Goal: Use online tool/utility

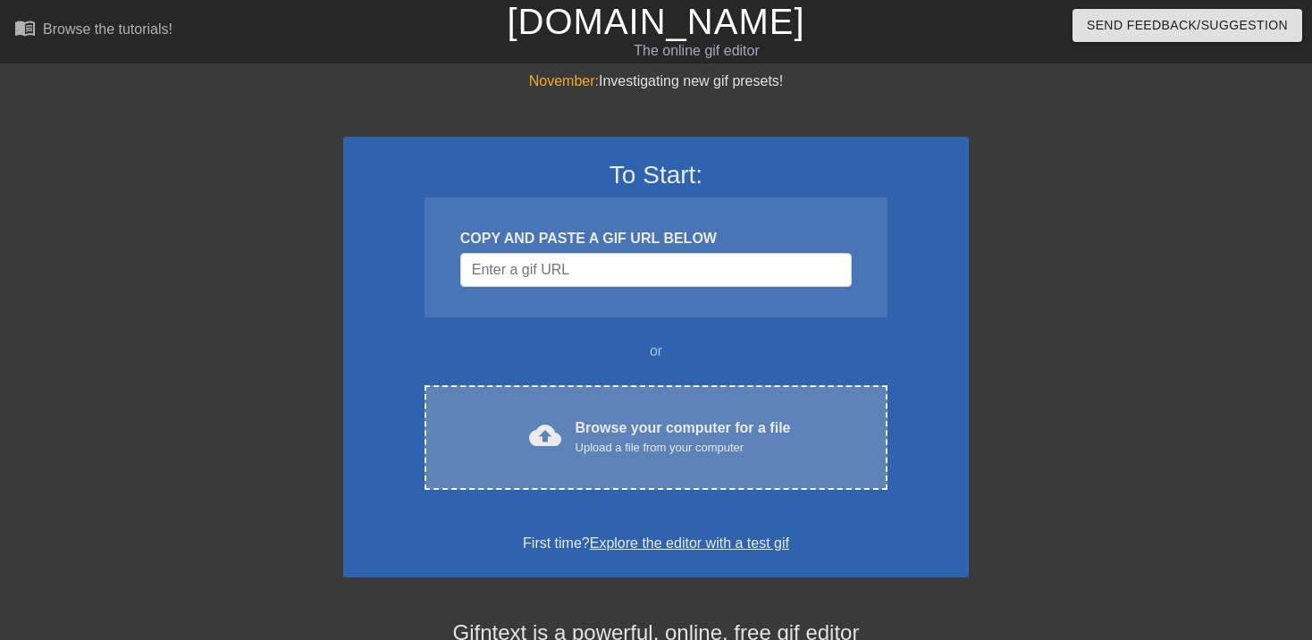
click at [744, 401] on div "cloud_upload Browse your computer for a file Upload a file from your computer C…" at bounding box center [655, 437] width 463 height 105
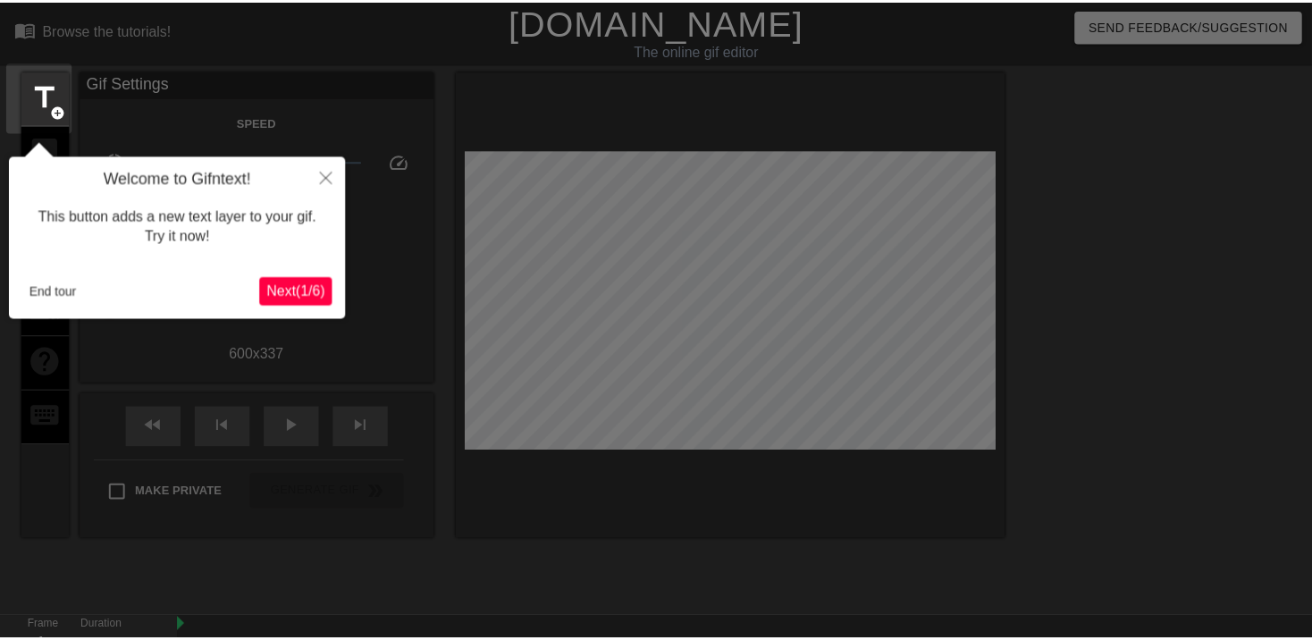
scroll to position [43, 0]
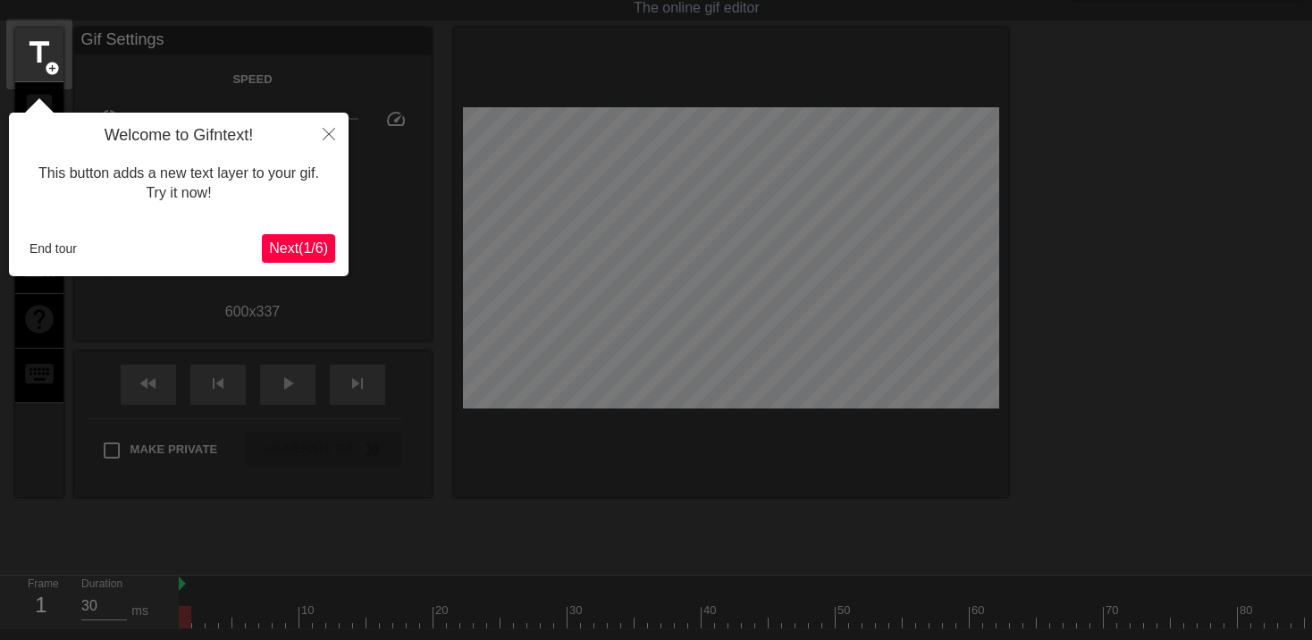
click at [278, 241] on span "Next ( 1 / 6 )" at bounding box center [298, 247] width 59 height 15
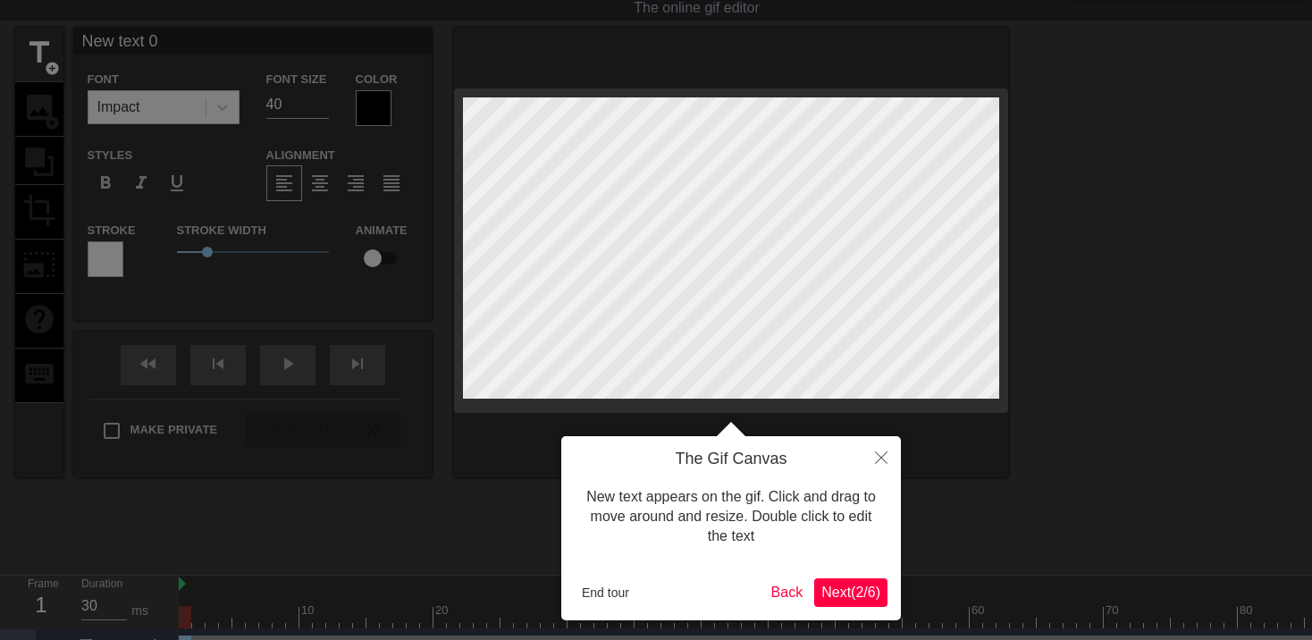
scroll to position [0, 0]
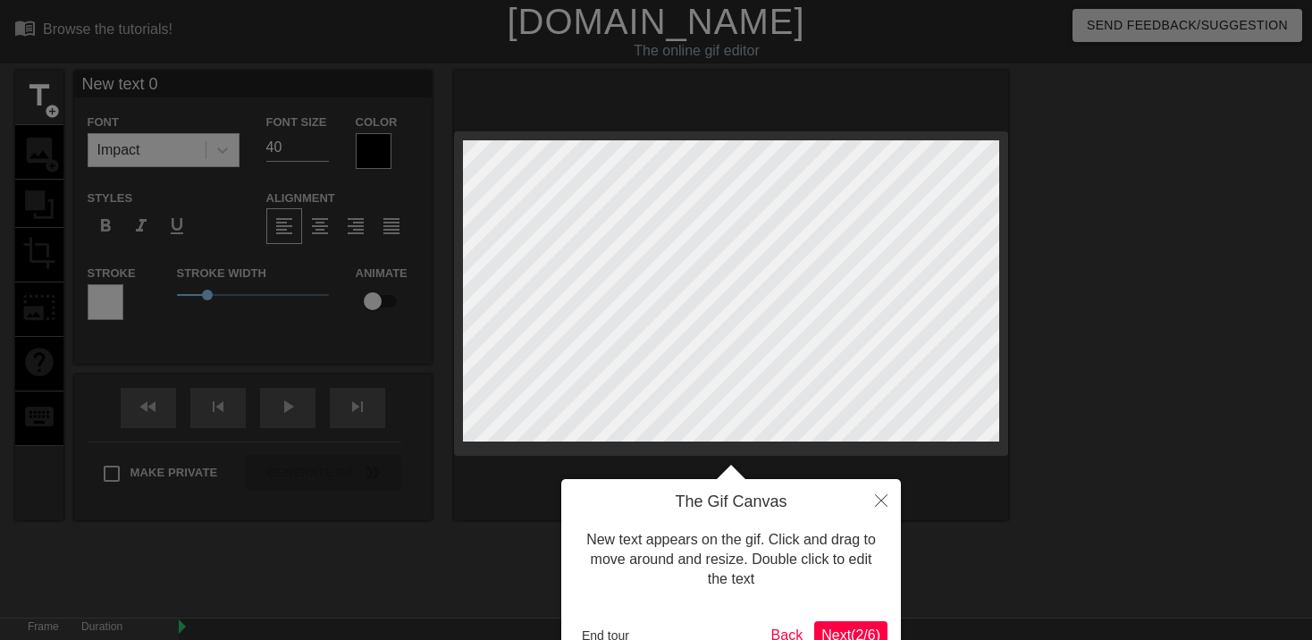
click at [278, 242] on div at bounding box center [656, 362] width 1312 height 725
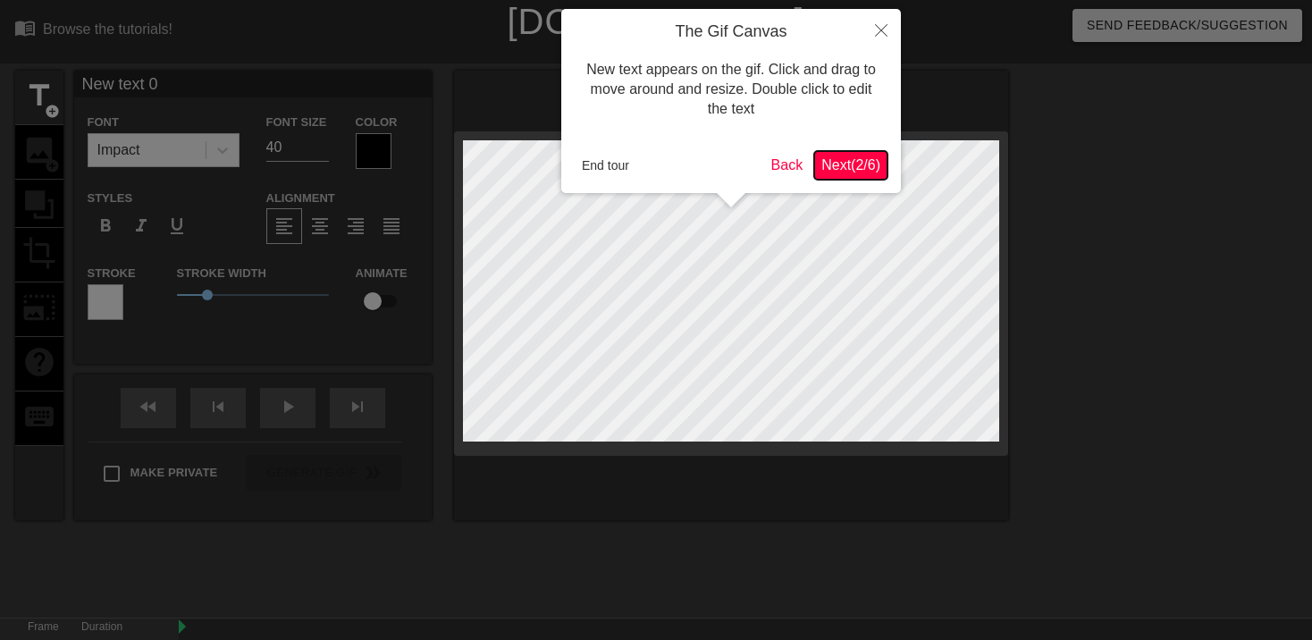
click at [861, 175] on button "Next ( 2 / 6 )" at bounding box center [850, 165] width 73 height 29
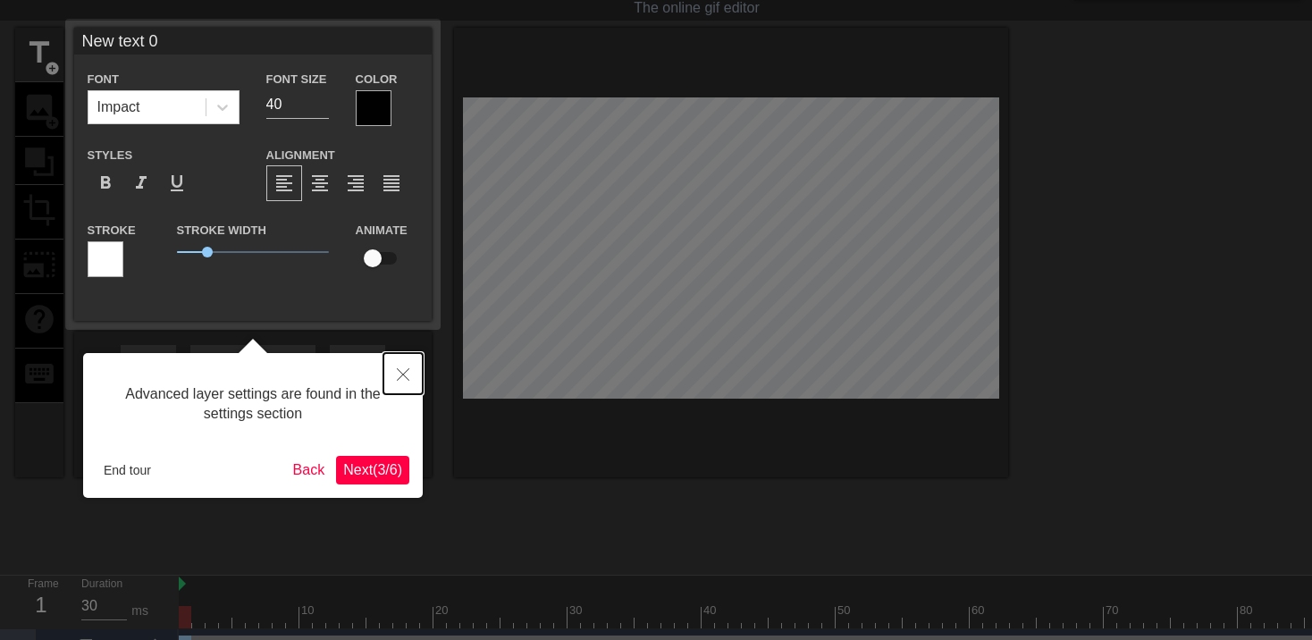
click at [408, 372] on icon "Close" at bounding box center [403, 374] width 13 height 13
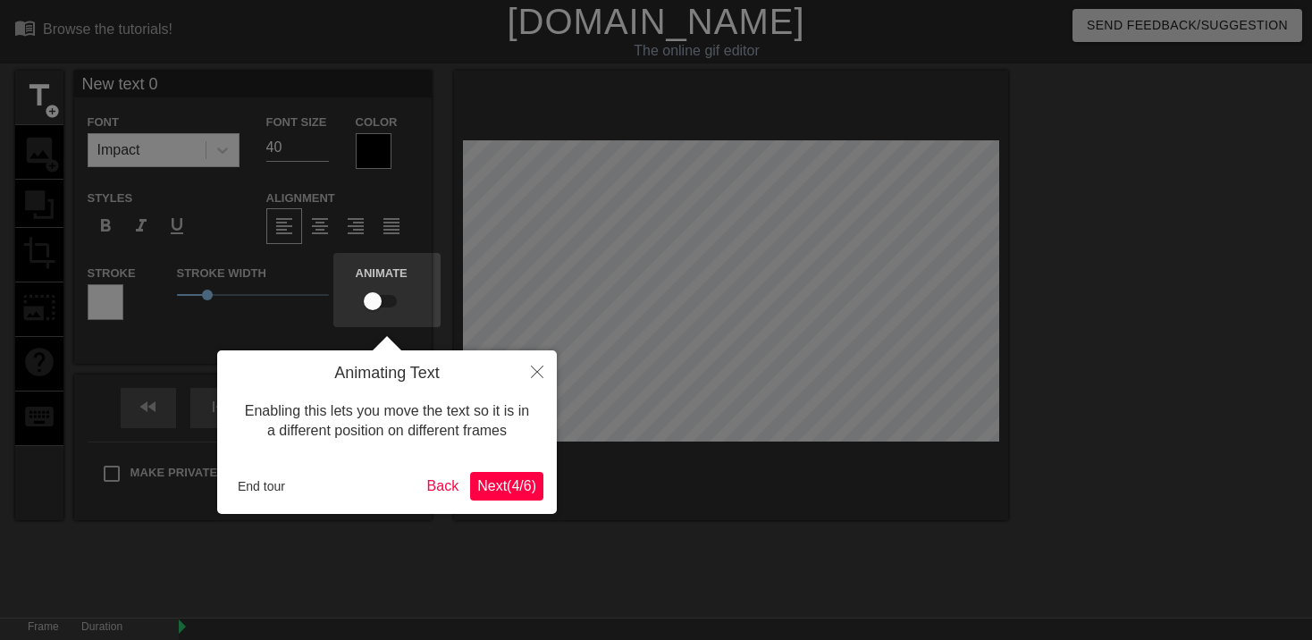
drag, startPoint x: 500, startPoint y: 403, endPoint x: 511, endPoint y: 407, distance: 12.2
click at [505, 405] on div "Enabling this lets you move the text so it is in a different position on differ…" at bounding box center [387, 421] width 313 height 76
click at [528, 394] on div "Enabling this lets you move the text so it is in a different position on differ…" at bounding box center [387, 421] width 313 height 76
click at [528, 378] on button "Close" at bounding box center [536, 370] width 39 height 41
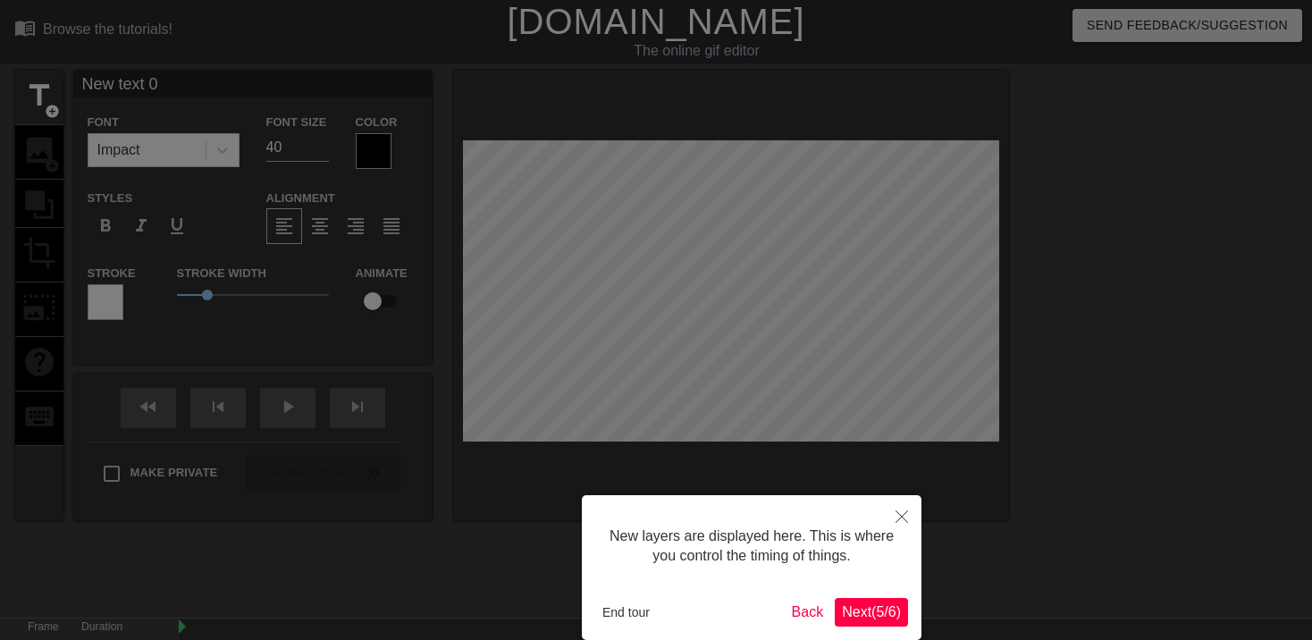
scroll to position [88, 0]
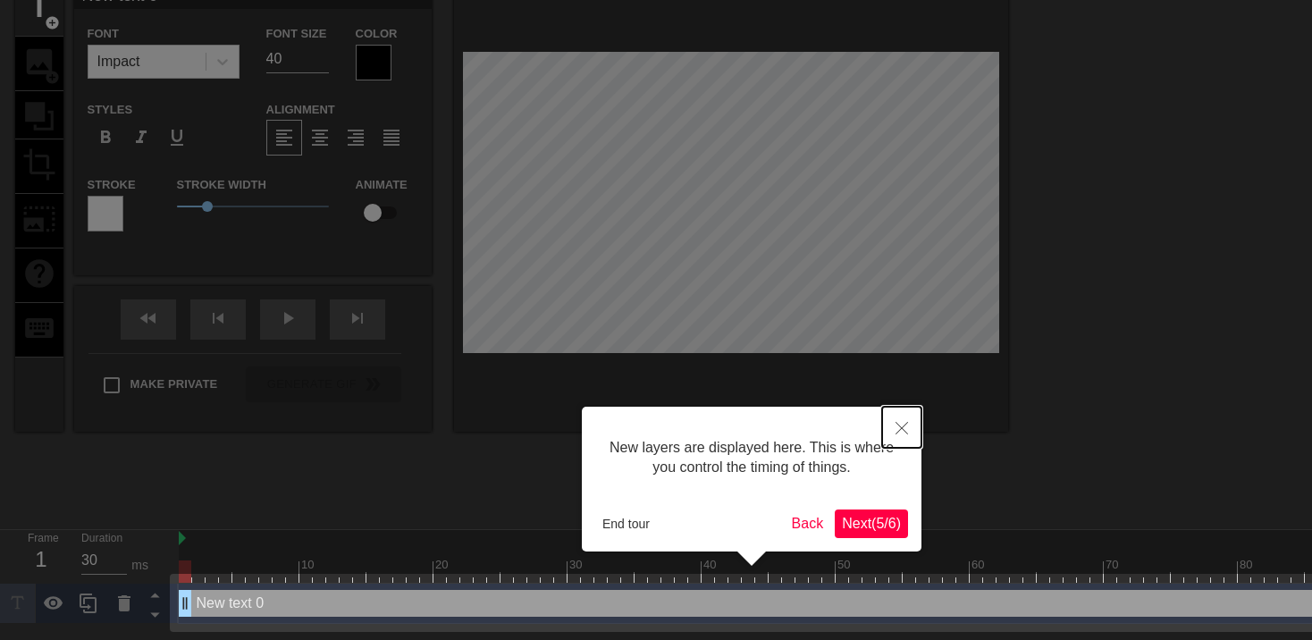
click at [891, 437] on button "Close" at bounding box center [901, 427] width 39 height 41
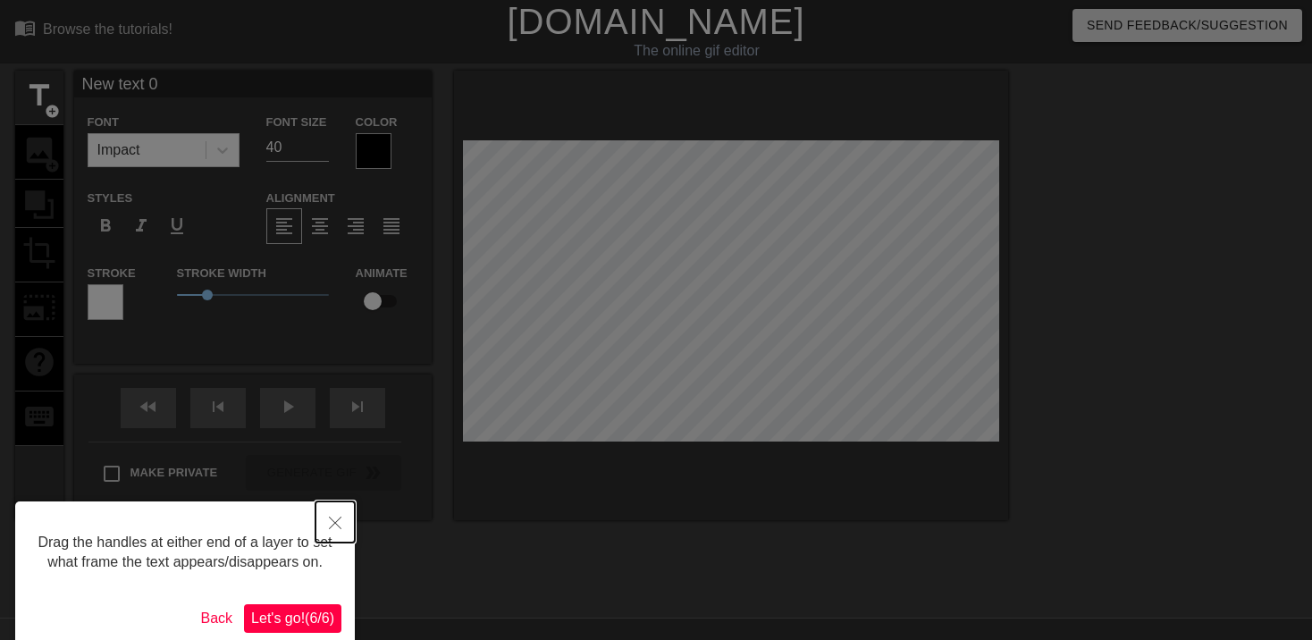
click at [337, 524] on icon "Close" at bounding box center [335, 523] width 13 height 13
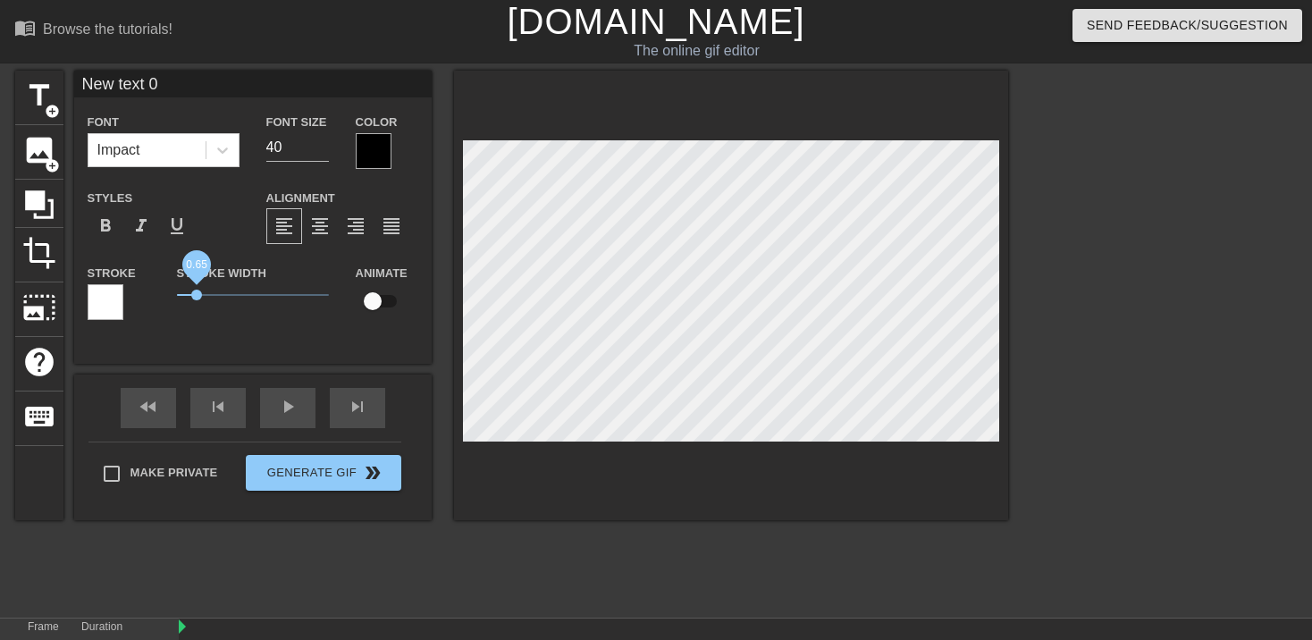
click at [197, 294] on span "0.65" at bounding box center [253, 294] width 152 height 21
drag, startPoint x: 197, startPoint y: 294, endPoint x: 174, endPoint y: 303, distance: 24.1
click at [174, 303] on div "Stroke Width 0" at bounding box center [253, 299] width 179 height 74
click at [190, 297] on span "0.45" at bounding box center [253, 294] width 152 height 21
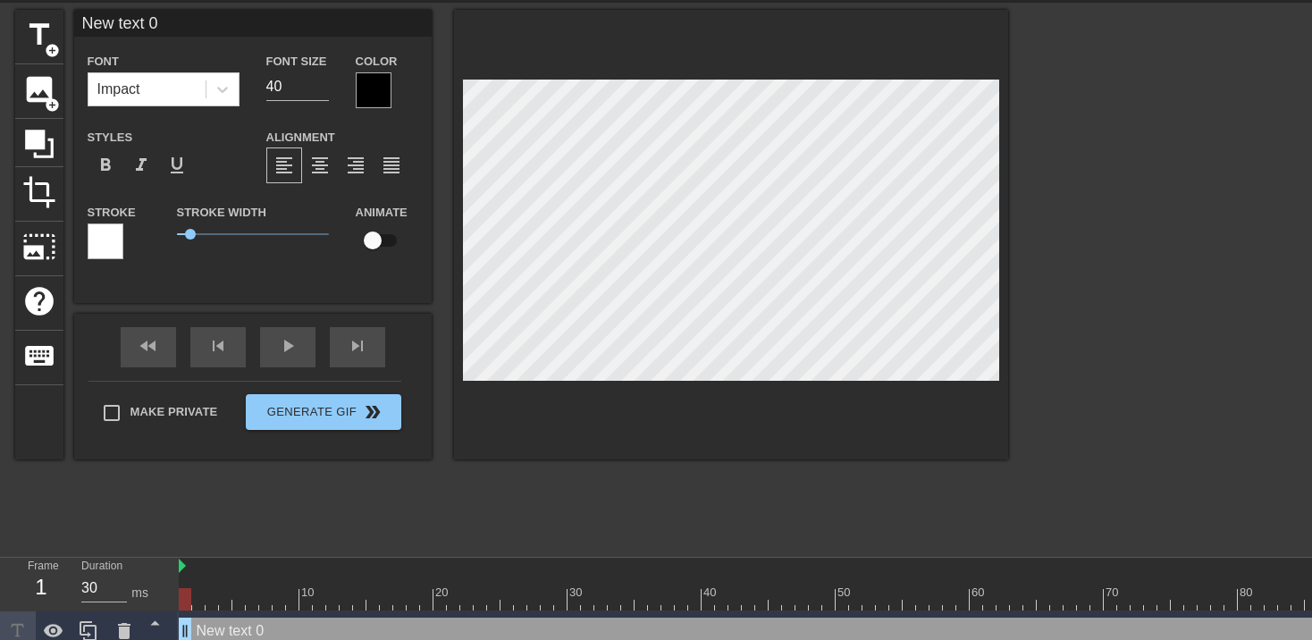
scroll to position [75, 0]
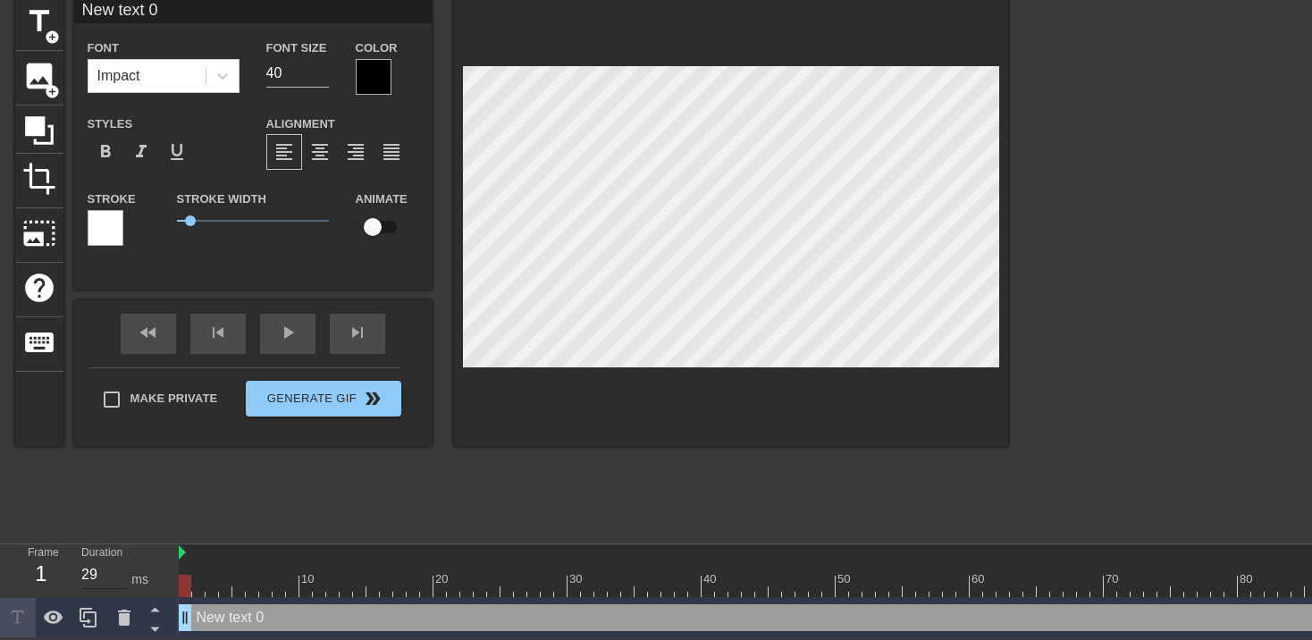
click at [122, 576] on input "29" at bounding box center [104, 574] width 46 height 29
click at [122, 576] on input "5" at bounding box center [104, 574] width 46 height 29
click at [122, 567] on input "42" at bounding box center [104, 574] width 46 height 29
click at [122, 571] on input "55" at bounding box center [104, 574] width 46 height 29
click at [122, 571] on input "56" at bounding box center [104, 574] width 46 height 29
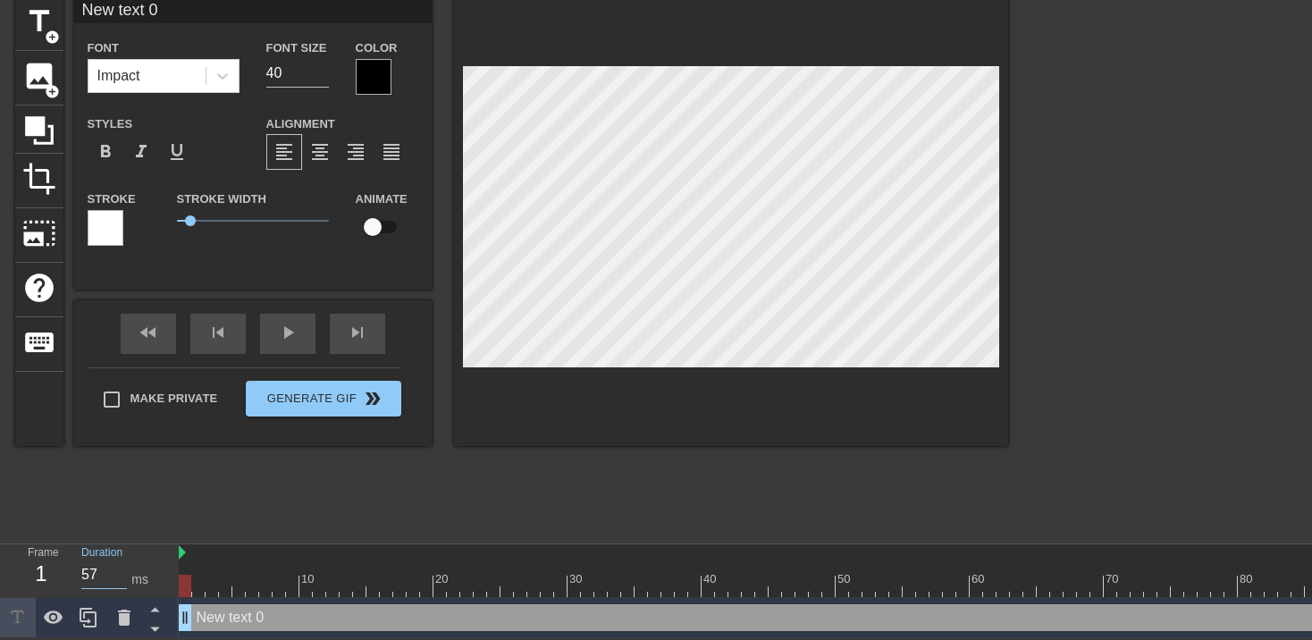
click at [122, 572] on input "57" at bounding box center [104, 574] width 46 height 29
click at [122, 575] on input "30" at bounding box center [104, 574] width 46 height 29
drag, startPoint x: 181, startPoint y: 551, endPoint x: 298, endPoint y: 582, distance: 120.1
click at [173, 564] on div "Frame 1 Duration 30 ms 10 20 30 40 50 60 70 80 90 100 110 120 130 140 150" at bounding box center [656, 591] width 1312 height 94
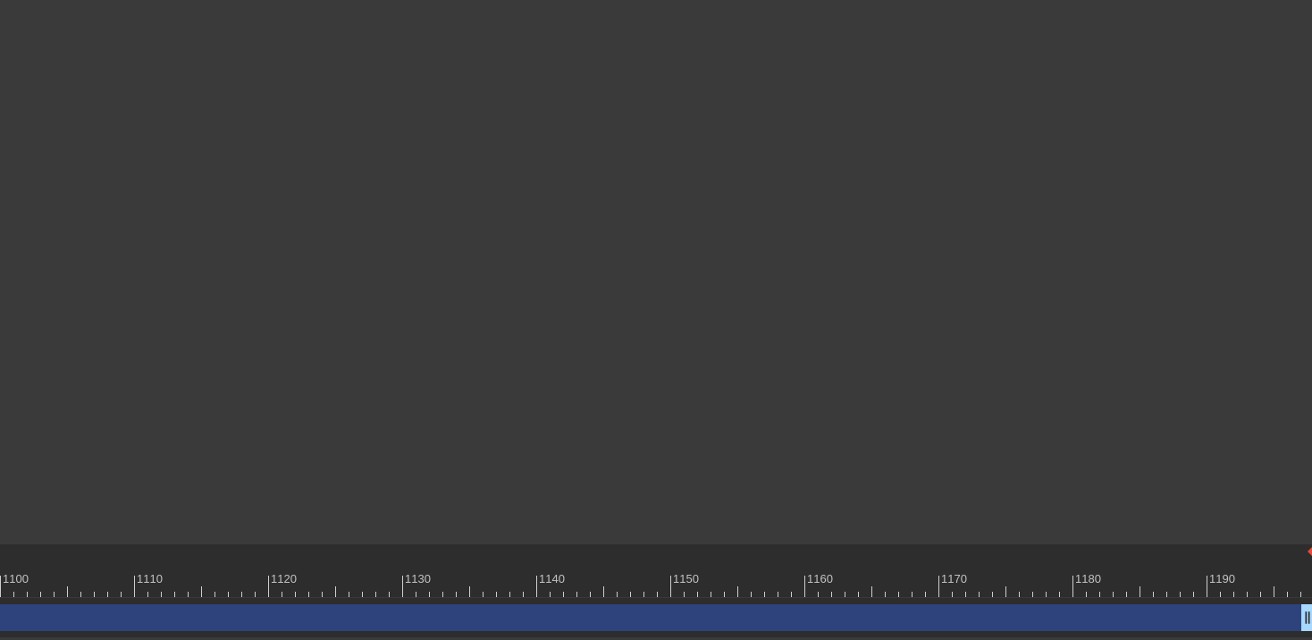
scroll to position [75, 14917]
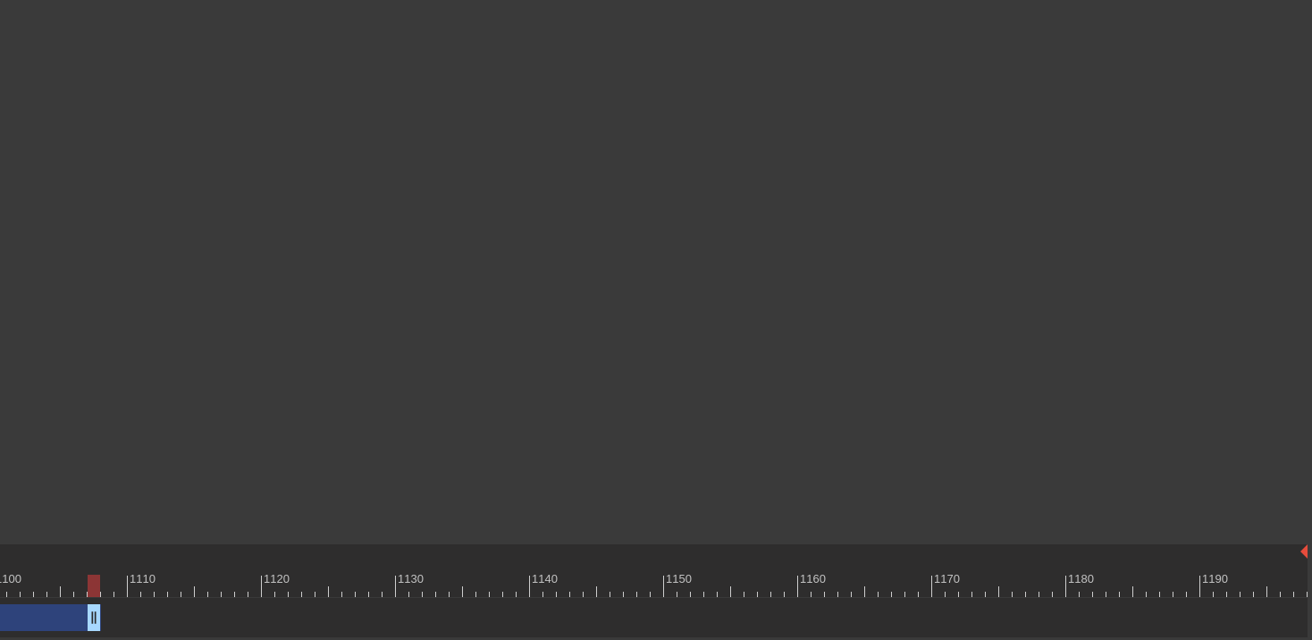
drag, startPoint x: 1297, startPoint y: 616, endPoint x: 119, endPoint y: 579, distance: 1178.4
drag, startPoint x: 126, startPoint y: 582, endPoint x: 123, endPoint y: 596, distance: 14.5
drag, startPoint x: 124, startPoint y: 613, endPoint x: 32, endPoint y: 606, distance: 92.3
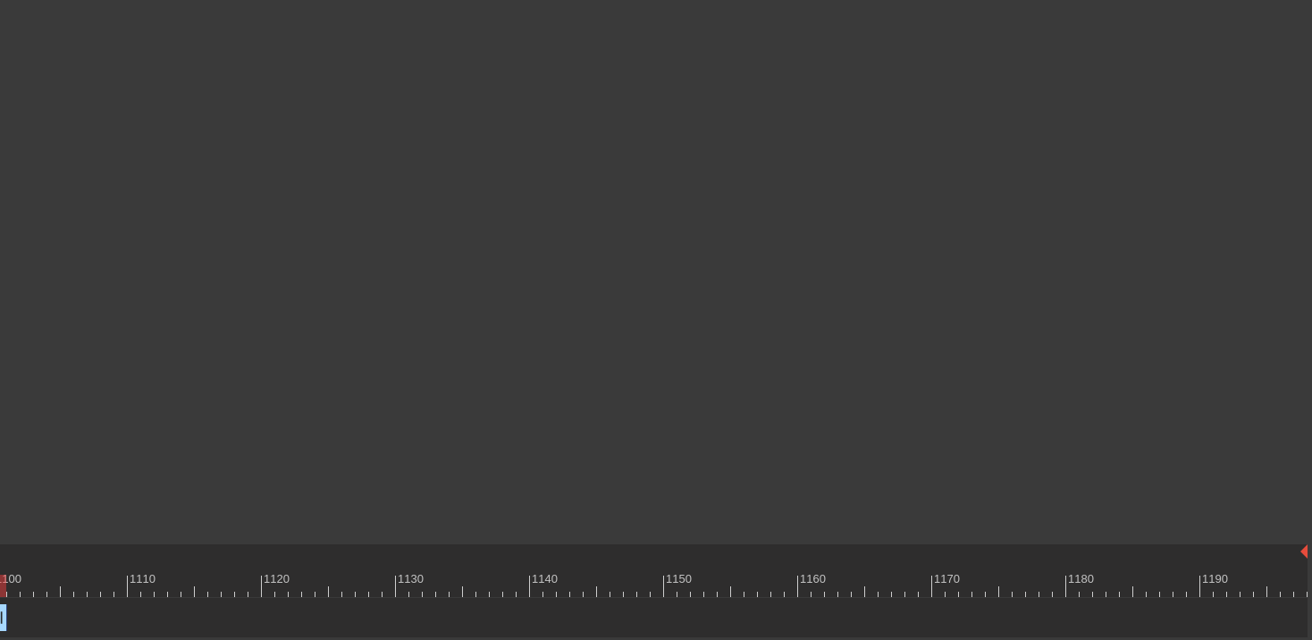
scroll to position [75, 14915]
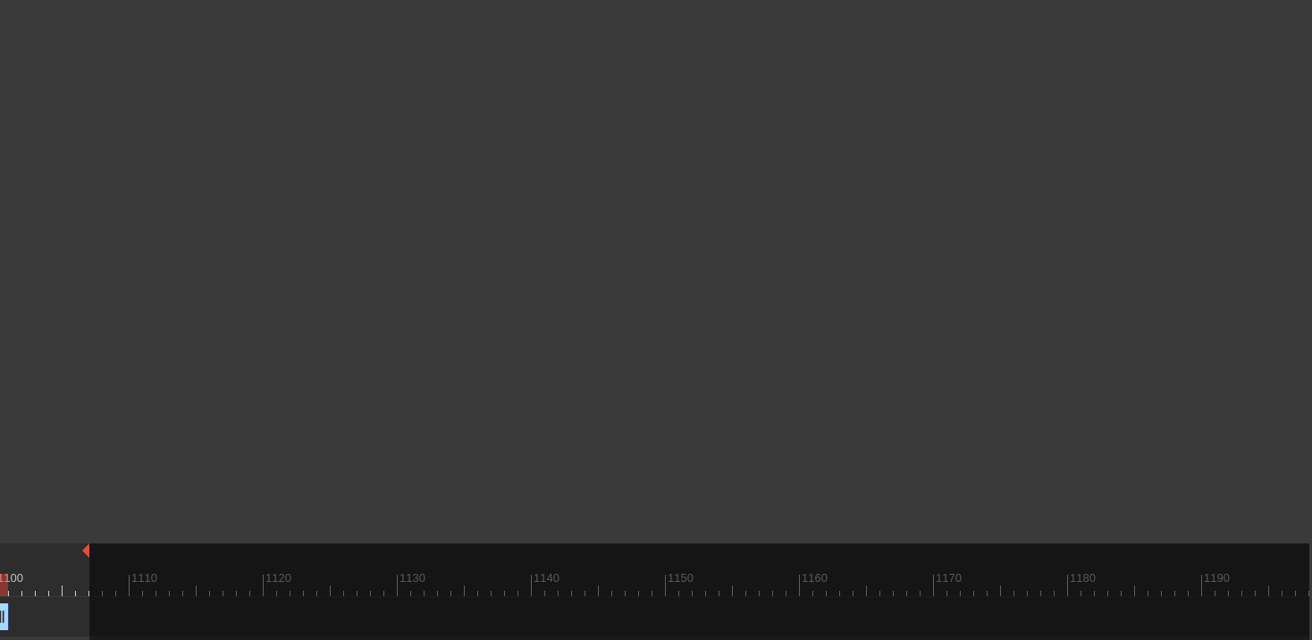
drag, startPoint x: 1304, startPoint y: 549, endPoint x: 174, endPoint y: 546, distance: 1129.6
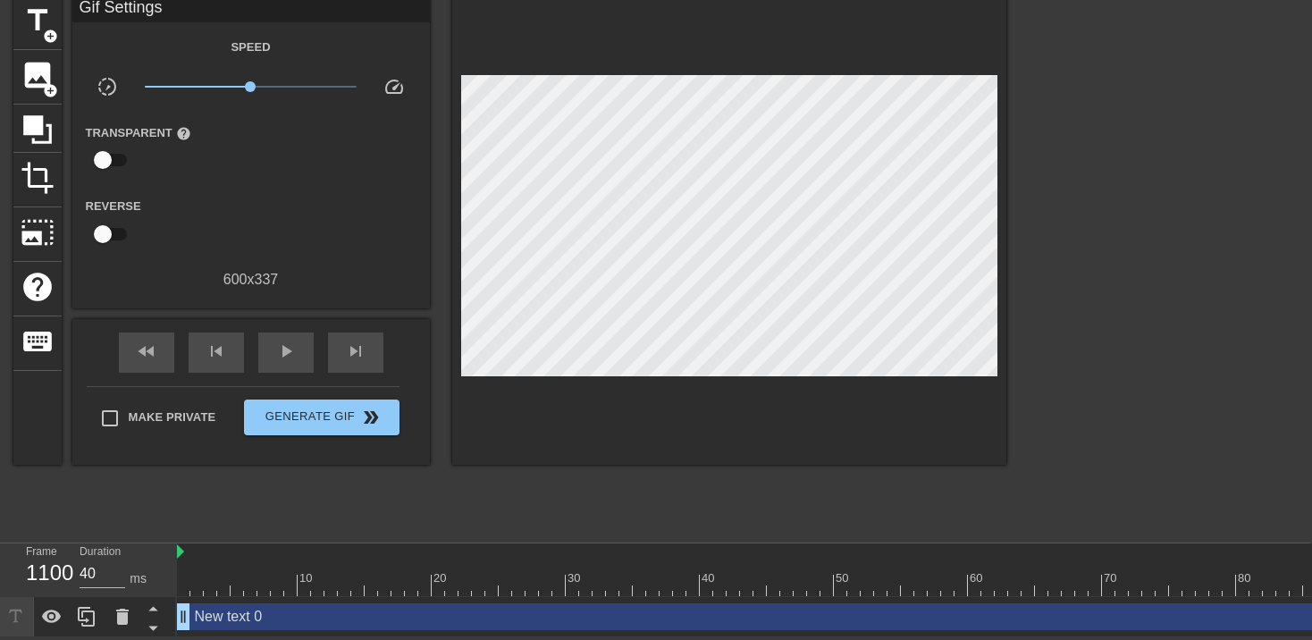
scroll to position [75, 0]
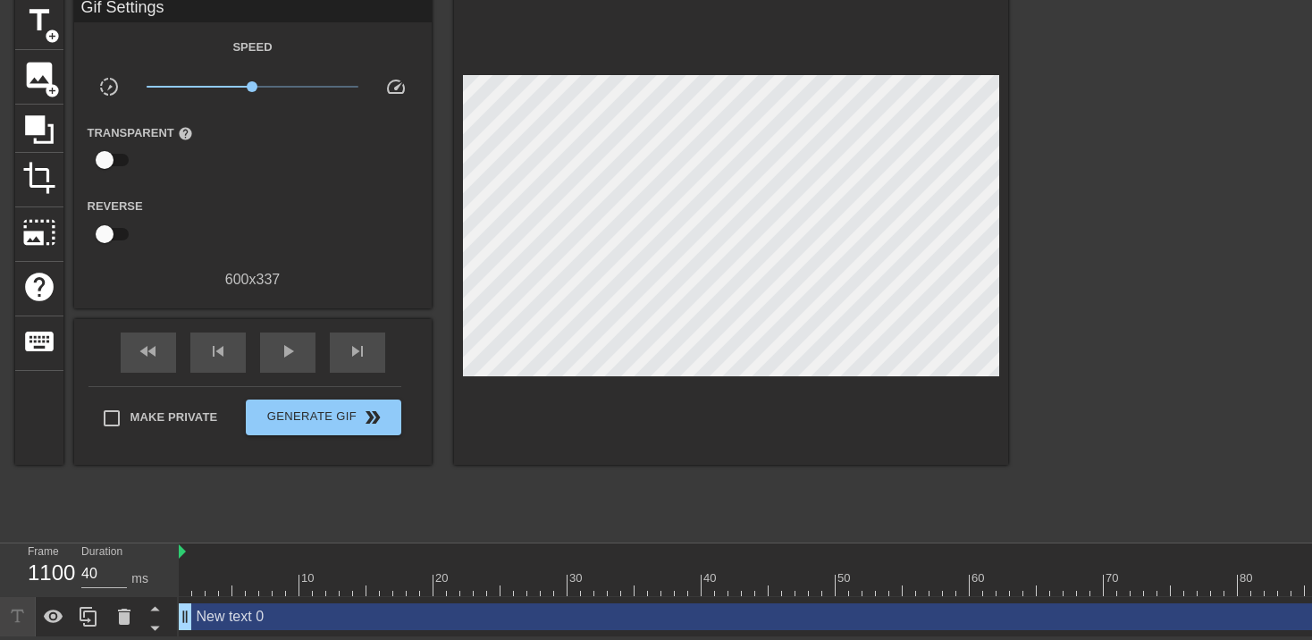
drag, startPoint x: 818, startPoint y: 552, endPoint x: 694, endPoint y: 543, distance: 123.6
click at [46, 569] on div "1100" at bounding box center [41, 573] width 27 height 32
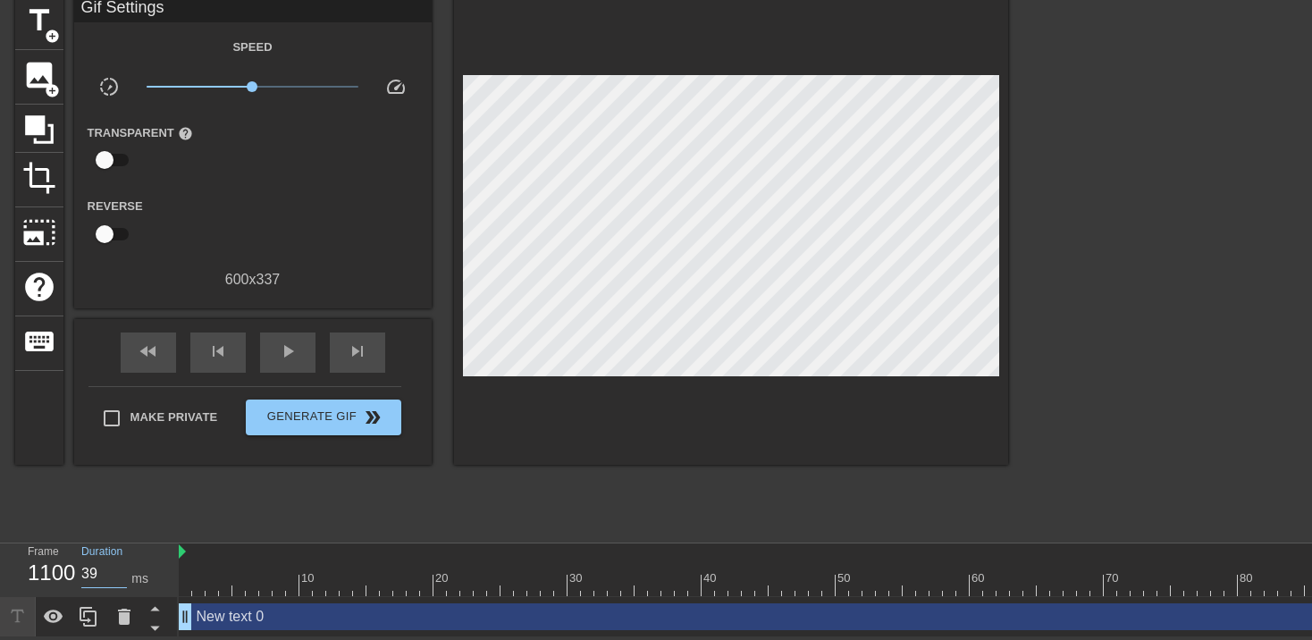
click at [123, 576] on input "39" at bounding box center [104, 573] width 46 height 29
click at [121, 567] on input "40" at bounding box center [104, 573] width 46 height 29
click at [292, 346] on span "play_arrow" at bounding box center [287, 350] width 21 height 21
click at [289, 349] on span "pause" at bounding box center [287, 350] width 21 height 21
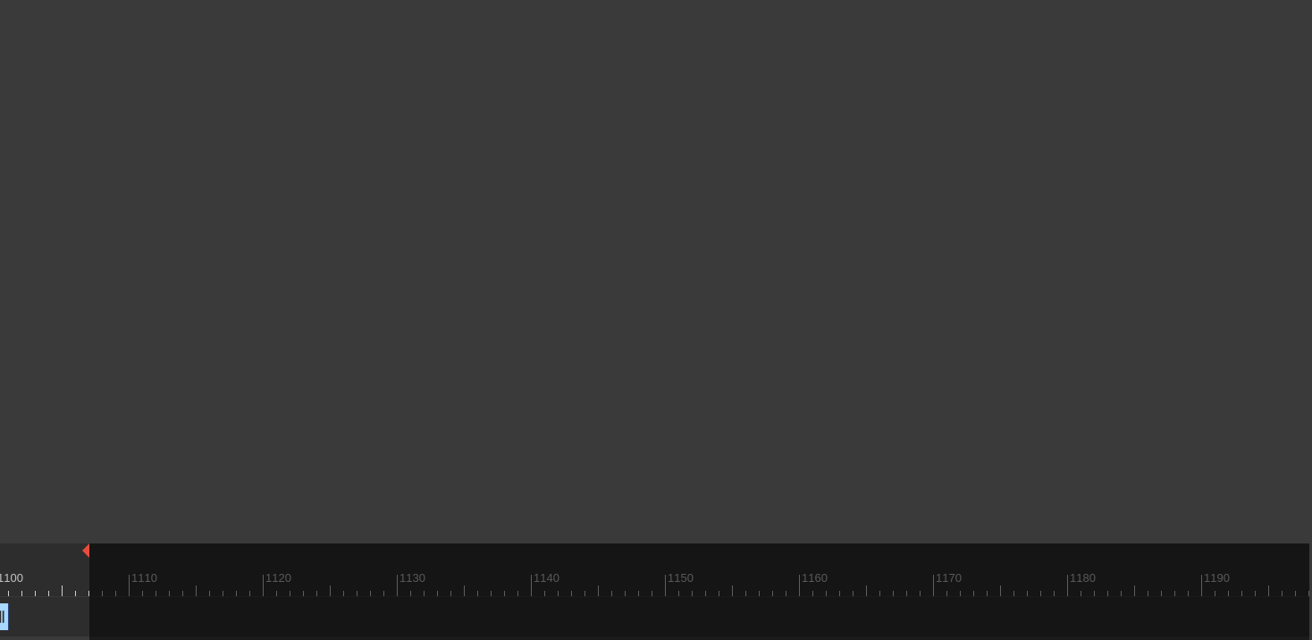
scroll to position [75, 14169]
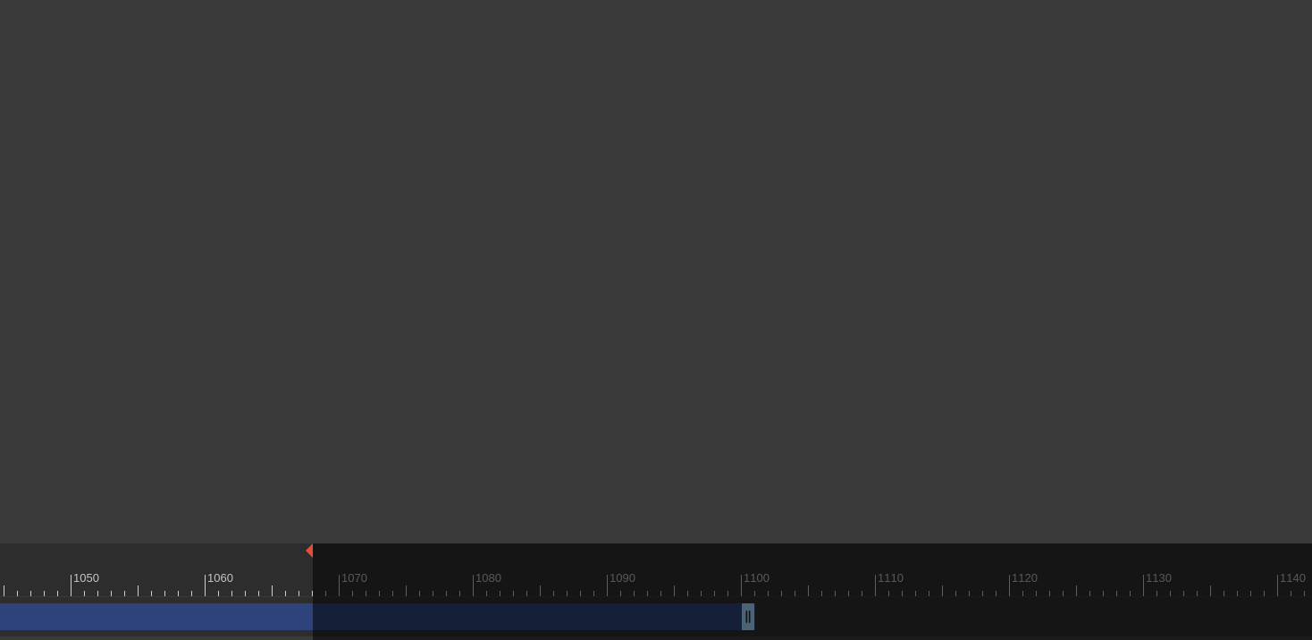
drag, startPoint x: 833, startPoint y: 552, endPoint x: 146, endPoint y: 504, distance: 688.9
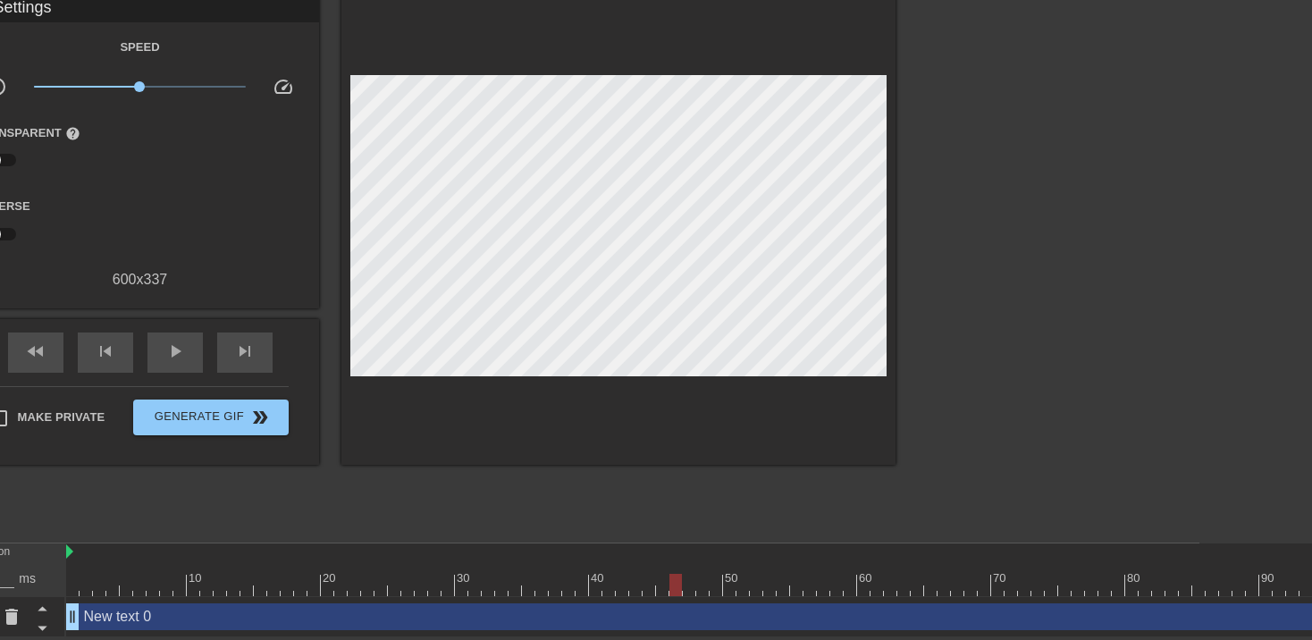
scroll to position [75, 0]
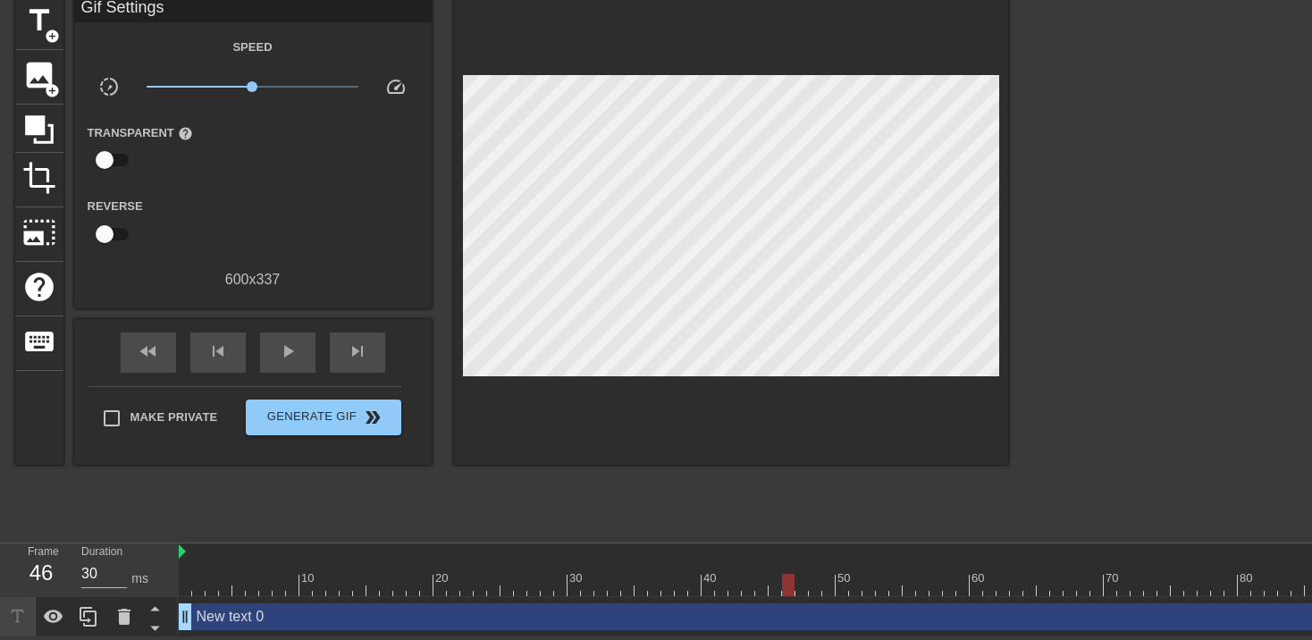
drag, startPoint x: 492, startPoint y: 587, endPoint x: 973, endPoint y: 588, distance: 480.8
type input "40"
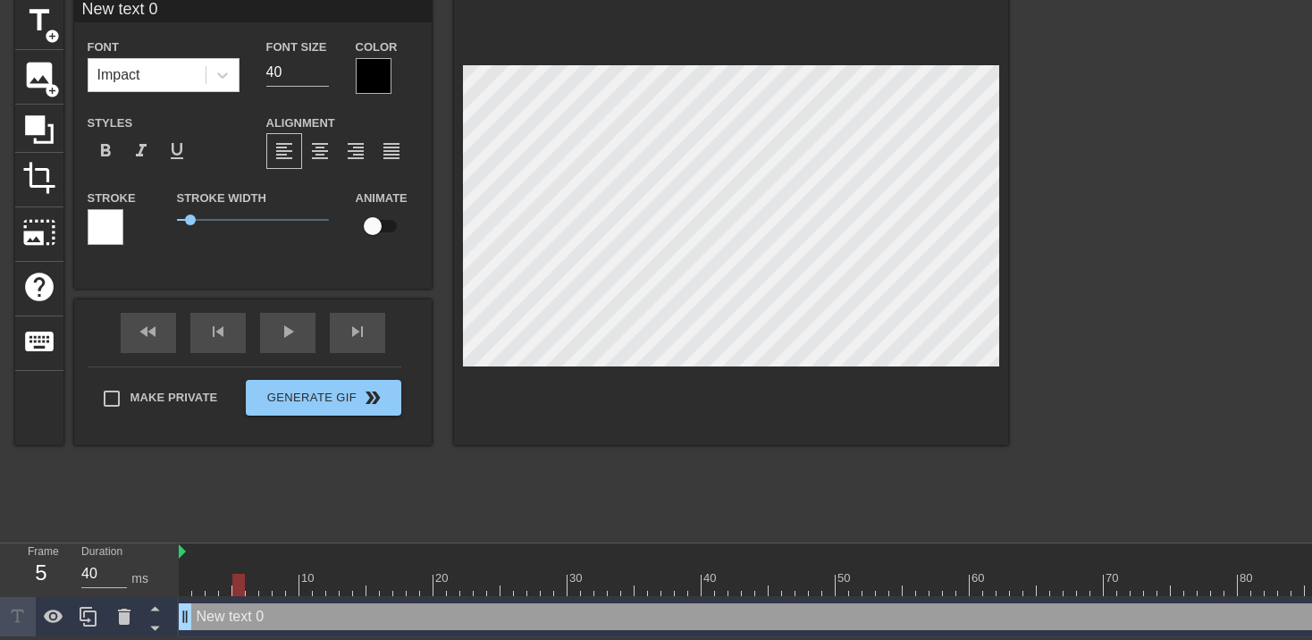
drag, startPoint x: 219, startPoint y: 213, endPoint x: 305, endPoint y: 226, distance: 86.8
click at [305, 226] on span "4.05" at bounding box center [253, 219] width 152 height 21
drag, startPoint x: 302, startPoint y: 226, endPoint x: 269, endPoint y: 231, distance: 33.5
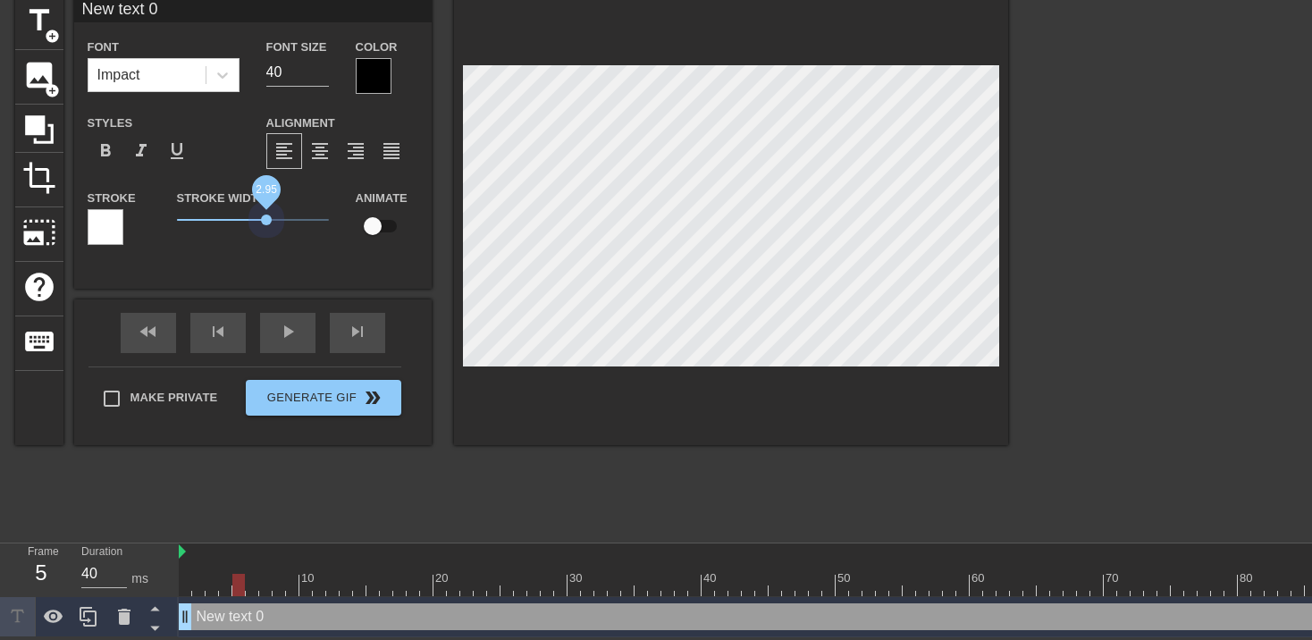
click at [265, 228] on span "2.95" at bounding box center [253, 219] width 152 height 21
click at [572, 249] on div "title add_circle image add_circle crop photo_size_select_large help keyboard Ne…" at bounding box center [511, 221] width 993 height 450
